Goal: Check status: Check status

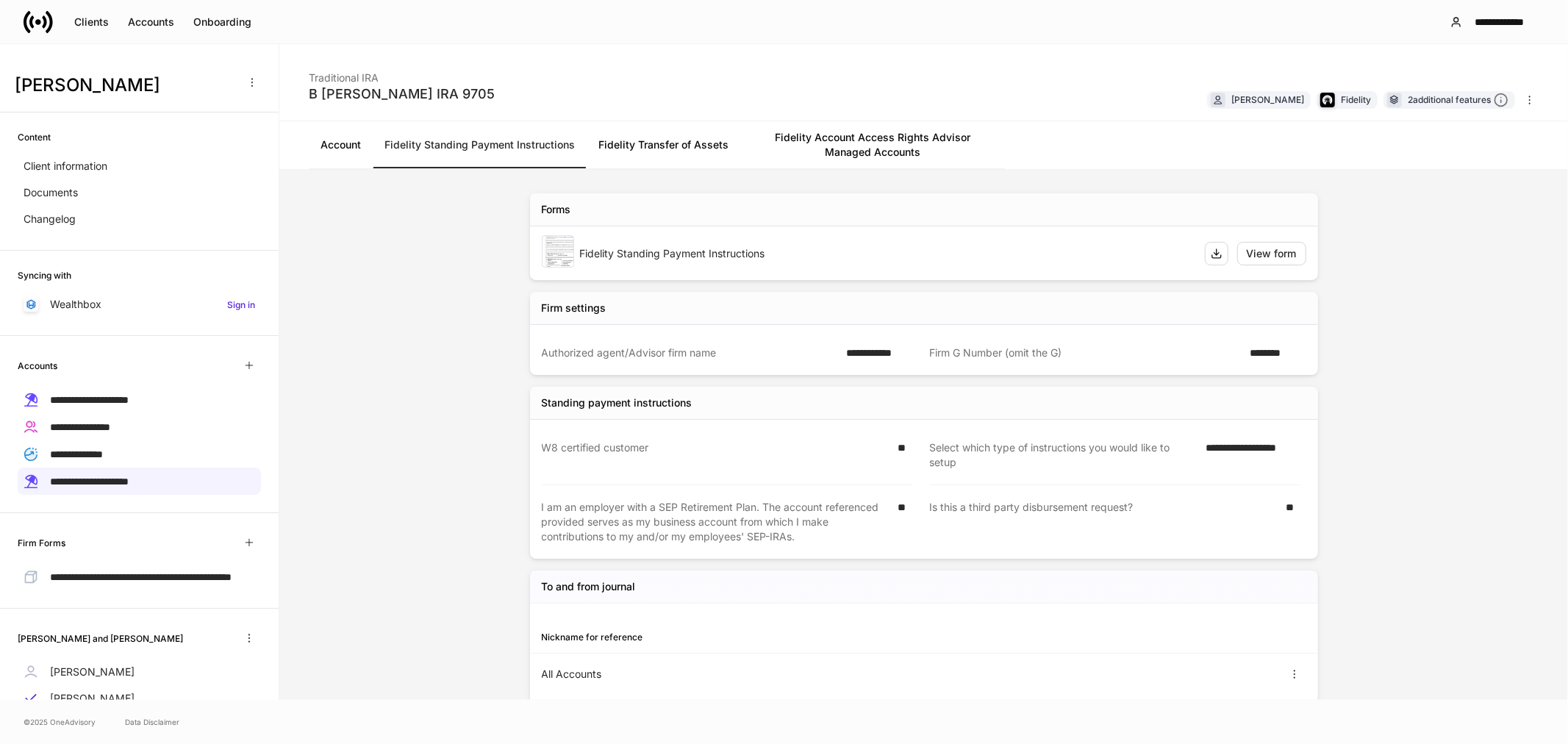
scroll to position [64, 0]
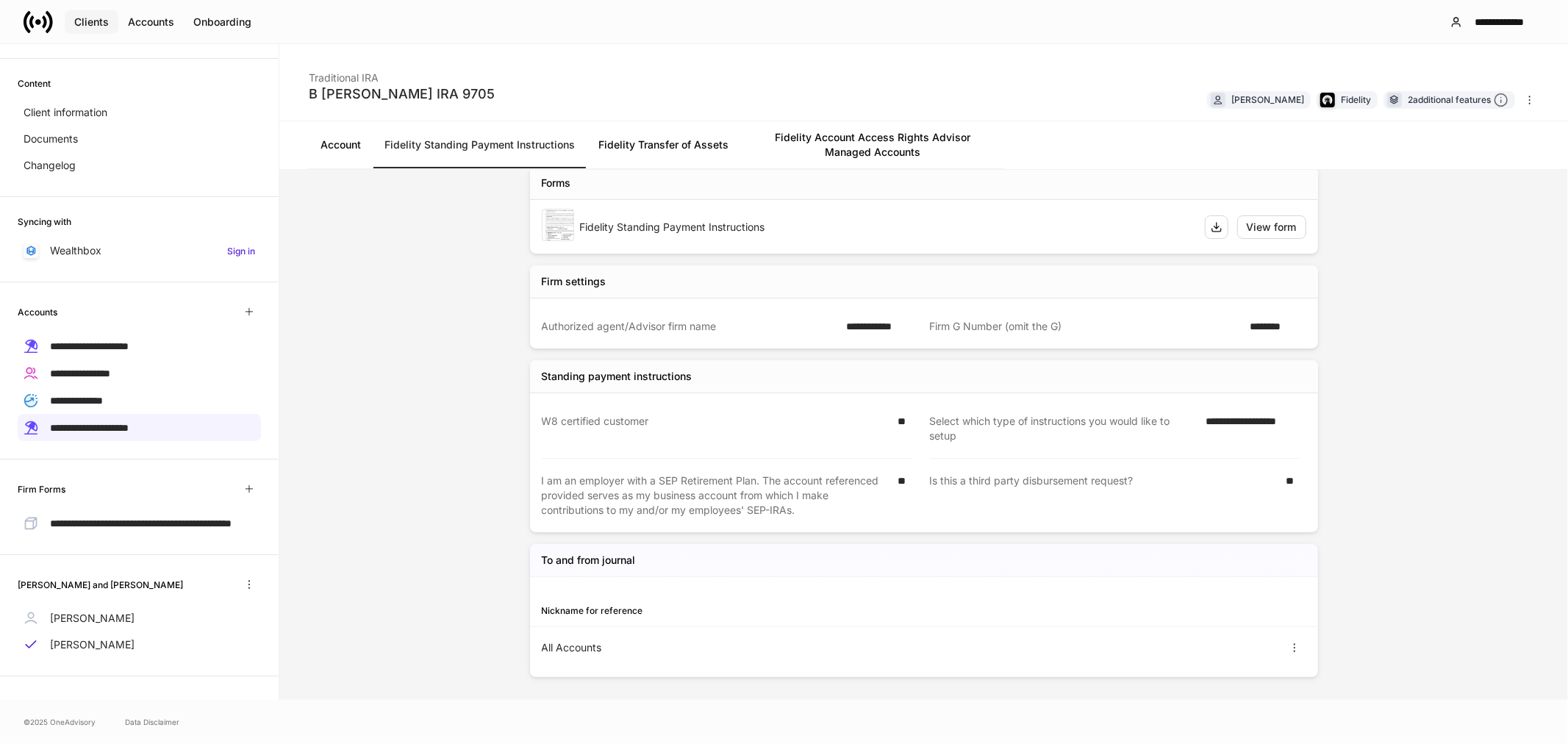
click at [93, 22] on div "Clients" at bounding box center [91, 22] width 35 height 15
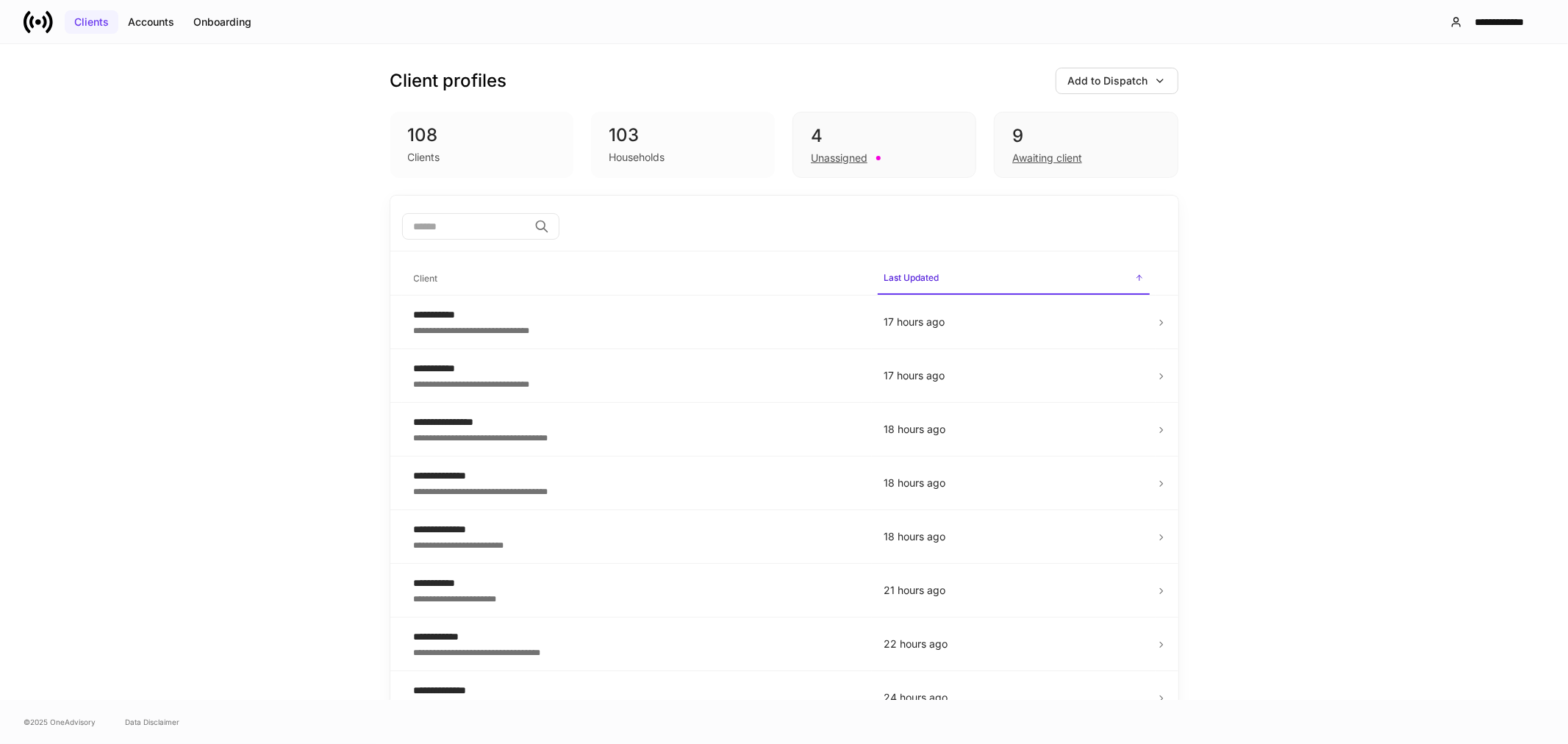
click at [91, 21] on div "Clients" at bounding box center [91, 22] width 35 height 15
click at [1026, 154] on div "Awaiting client" at bounding box center [1047, 158] width 70 height 15
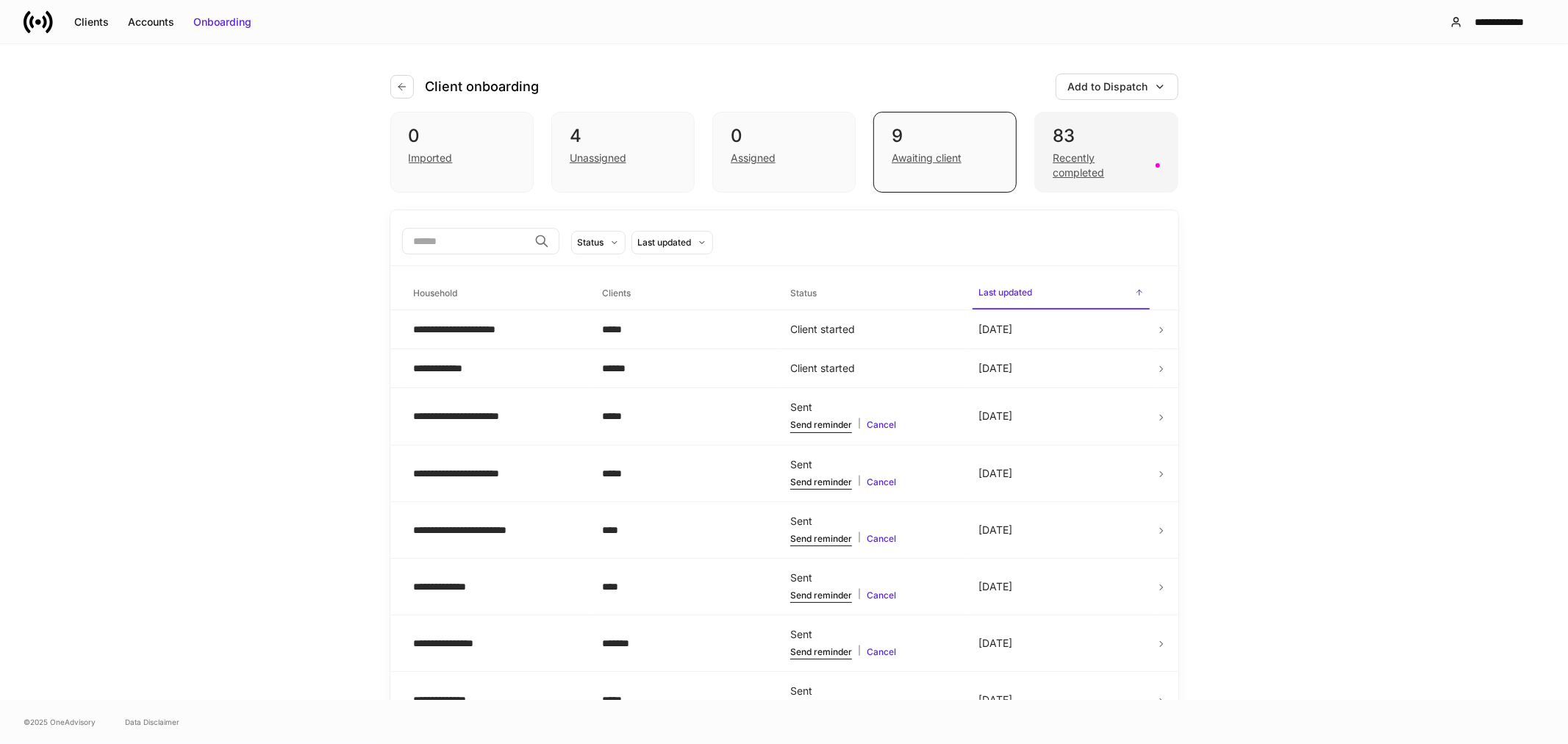
click at [1067, 165] on div "Recently completed" at bounding box center [1100, 165] width 93 height 29
